Goal: Contribute content: Add original content to the website for others to see

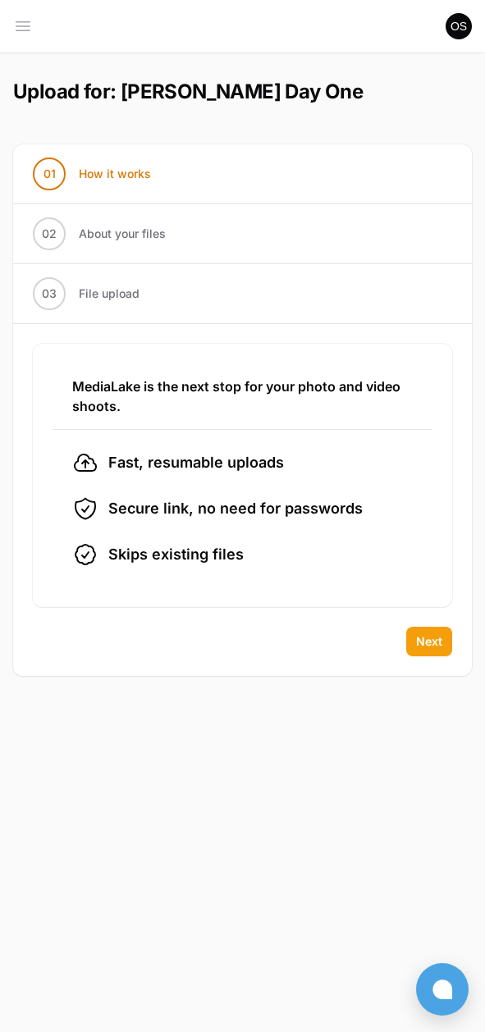
click at [422, 645] on span "Next" at bounding box center [429, 641] width 26 height 16
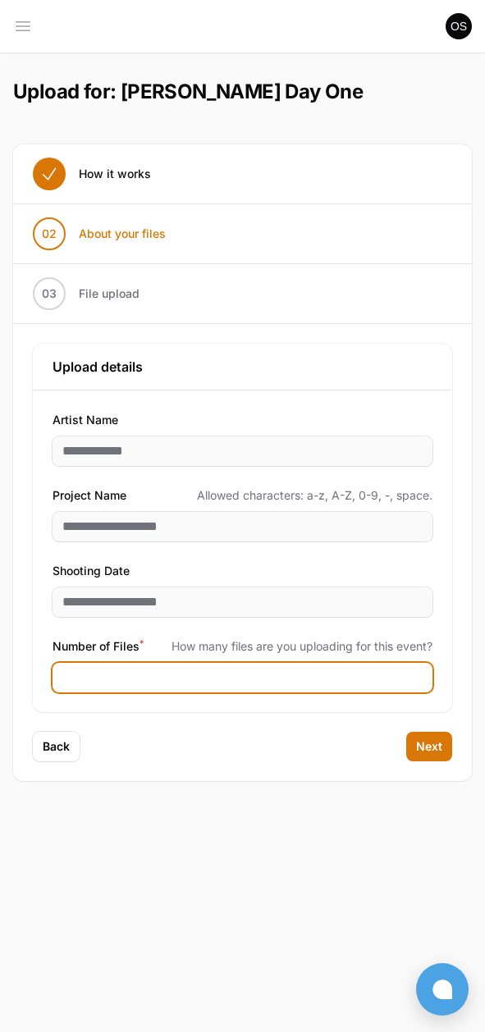
click at [253, 684] on input "Number of Files *" at bounding box center [242, 678] width 380 height 30
type input "****"
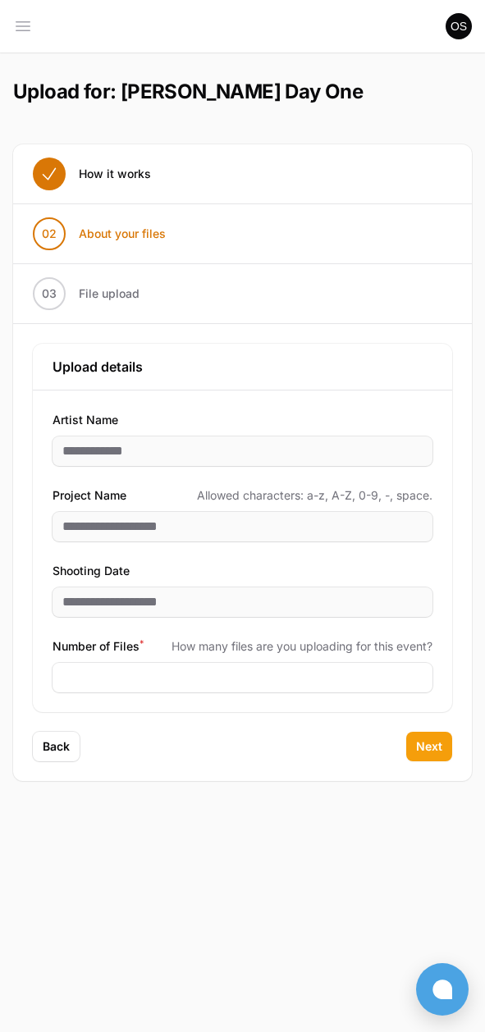
click at [425, 746] on span "Next" at bounding box center [429, 746] width 26 height 16
